Goal: Book appointment/travel/reservation

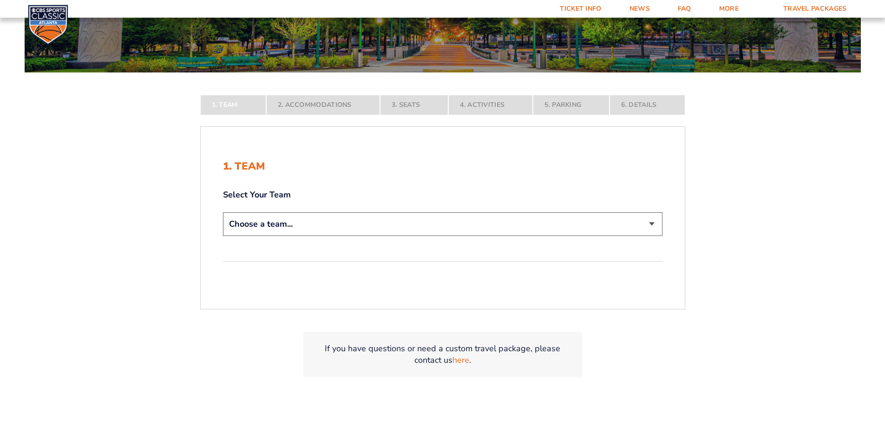
scroll to position [168, 0]
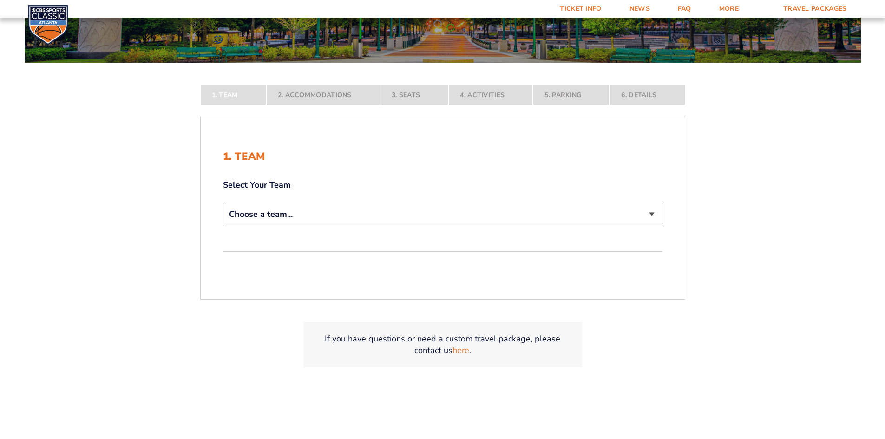
click at [654, 219] on select "Choose a team... [US_STATE] Wildcats [US_STATE] State Buckeyes [US_STATE] Tar H…" at bounding box center [442, 215] width 439 height 24
select select "12756"
click at [223, 226] on select "Choose a team... [US_STATE] Wildcats [US_STATE] State Buckeyes [US_STATE] Tar H…" at bounding box center [442, 215] width 439 height 24
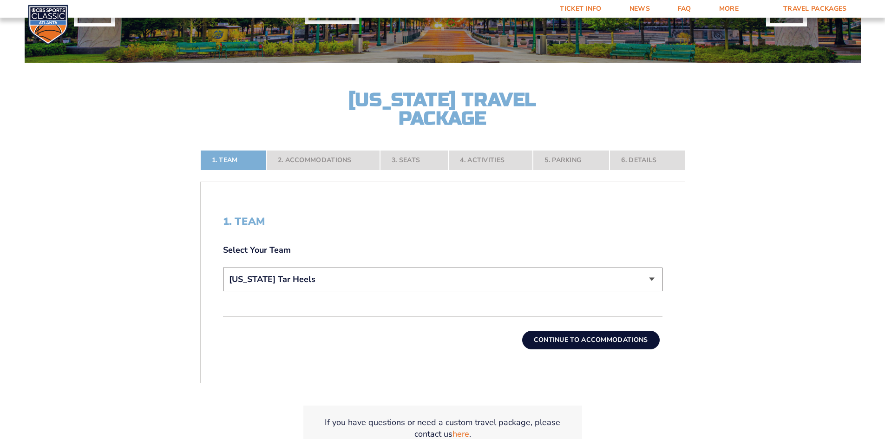
click at [575, 336] on button "Continue To Accommodations" at bounding box center [590, 340] width 137 height 19
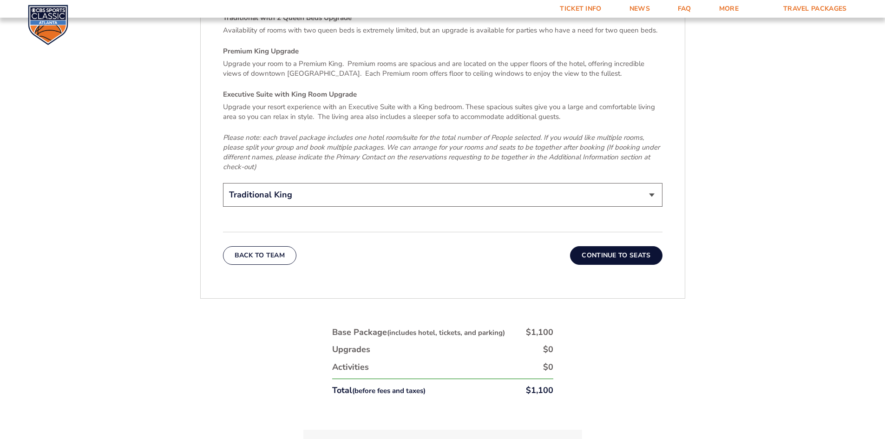
scroll to position [1480, 0]
click at [611, 244] on button "Continue To Seats" at bounding box center [616, 253] width 92 height 19
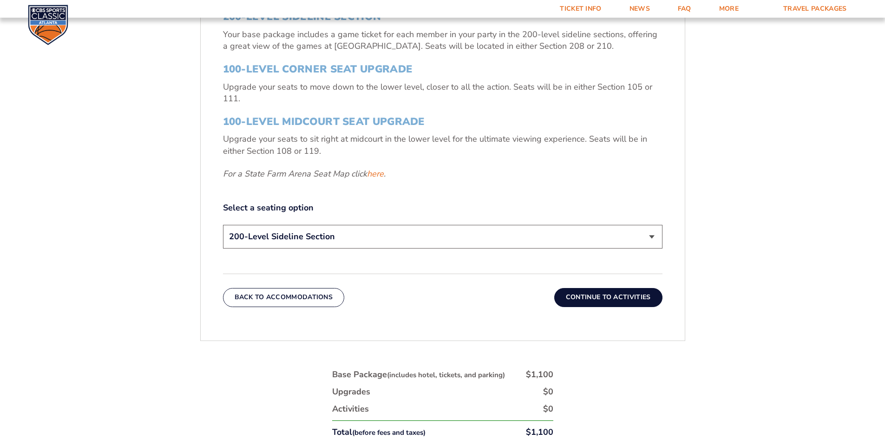
scroll to position [404, 0]
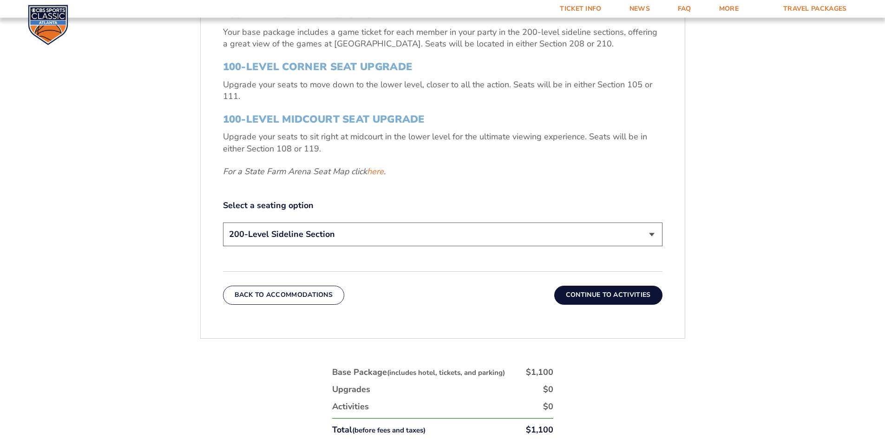
click at [647, 235] on select "200-Level Sideline Section 100-Level Corner Seat Upgrade (+$120 per person) 100…" at bounding box center [442, 234] width 439 height 24
select select "100-Level Corner Seat Upgrade"
click at [223, 222] on select "200-Level Sideline Section 100-Level Corner Seat Upgrade (+$120 per person) 100…" at bounding box center [442, 234] width 439 height 24
click at [610, 292] on button "Continue To Activities" at bounding box center [608, 295] width 108 height 19
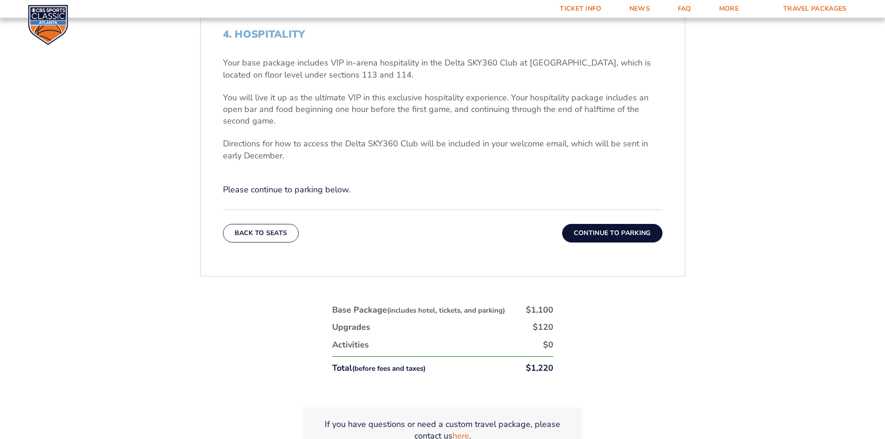
scroll to position [359, 0]
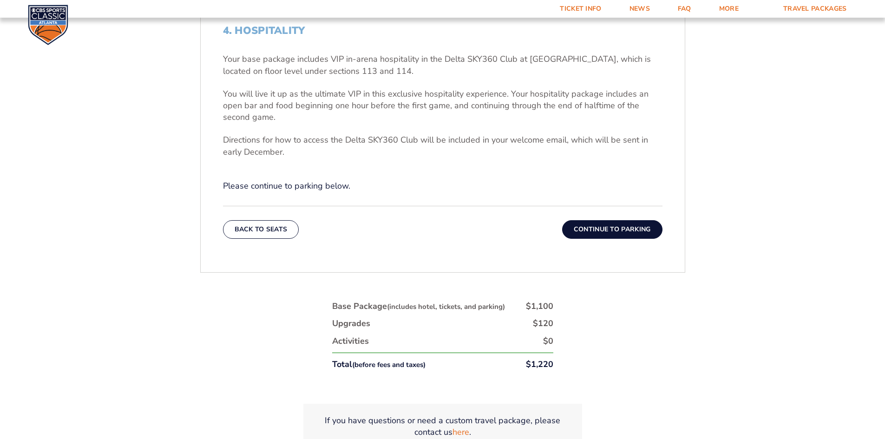
click at [607, 225] on button "Continue To Parking" at bounding box center [612, 229] width 100 height 19
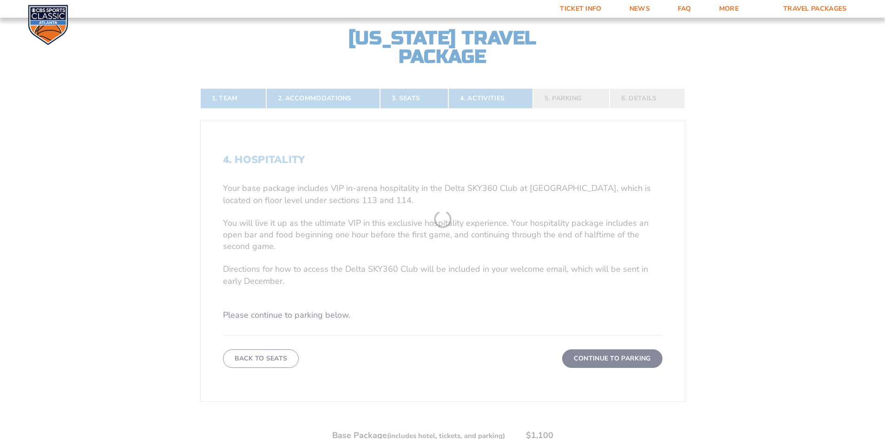
scroll to position [208, 0]
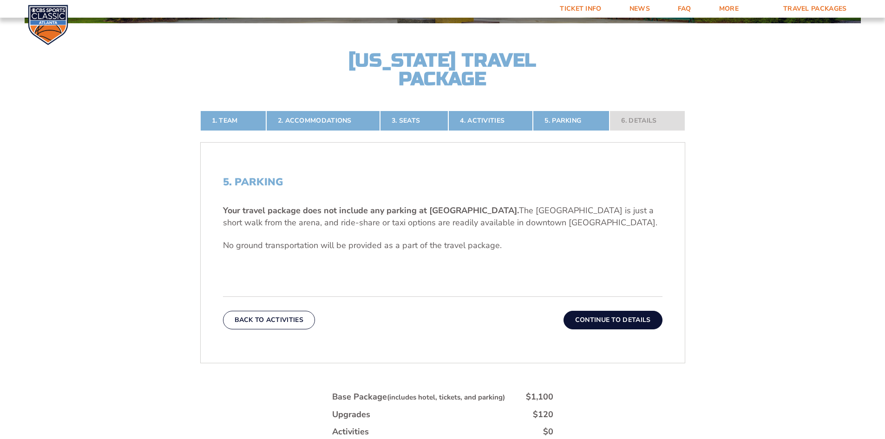
click at [601, 318] on button "Continue To Details" at bounding box center [612, 320] width 99 height 19
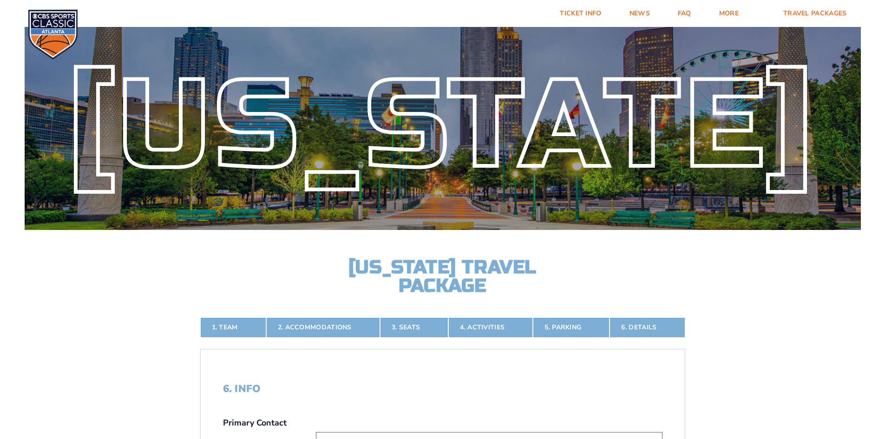
scroll to position [0, 0]
